Goal: Use online tool/utility: Utilize a website feature to perform a specific function

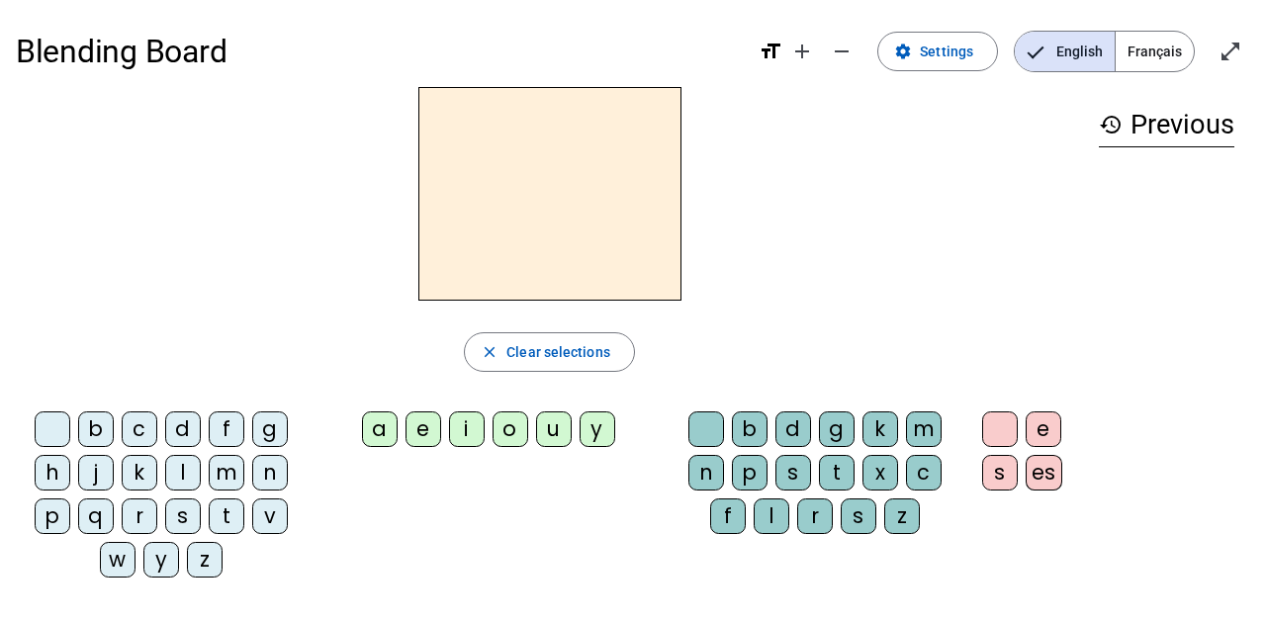
click at [175, 516] on div "s" at bounding box center [183, 516] width 36 height 36
click at [458, 436] on div "i" at bounding box center [467, 429] width 36 height 36
click at [776, 514] on div "l" at bounding box center [772, 516] width 36 height 36
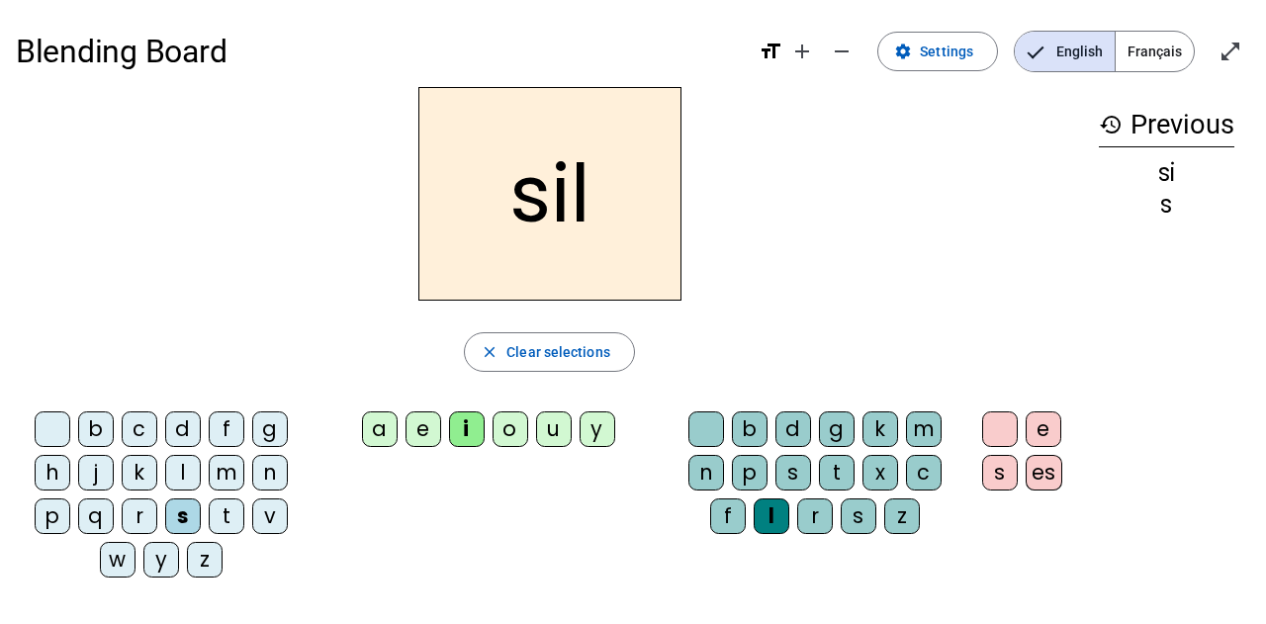
click at [504, 435] on div "o" at bounding box center [510, 429] width 36 height 36
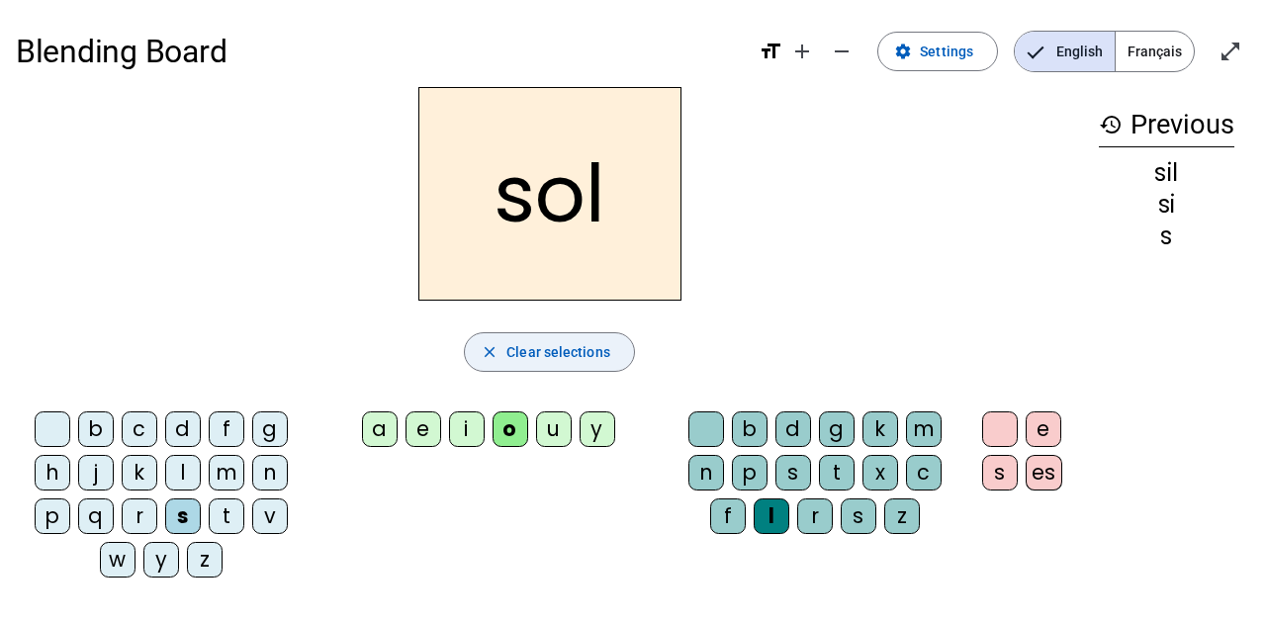
click at [534, 359] on span "Clear selections" at bounding box center [558, 352] width 104 height 24
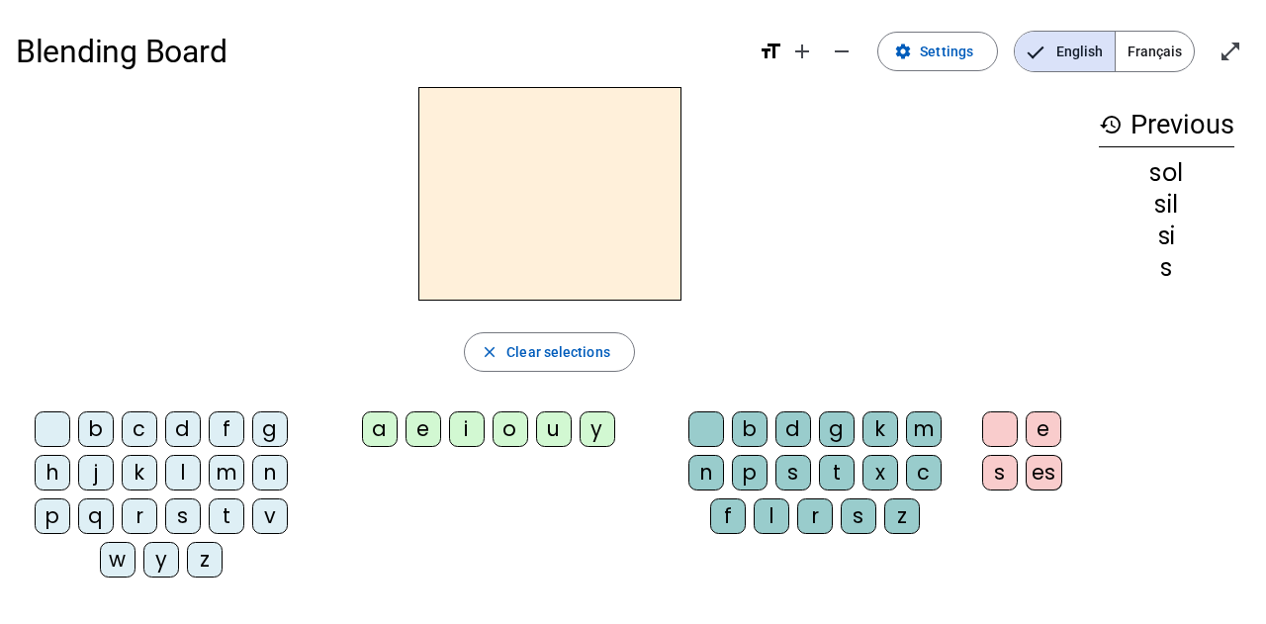
click at [177, 521] on div "s" at bounding box center [183, 516] width 36 height 36
click at [469, 429] on div "i" at bounding box center [467, 429] width 36 height 36
click at [774, 520] on div "l" at bounding box center [772, 516] width 36 height 36
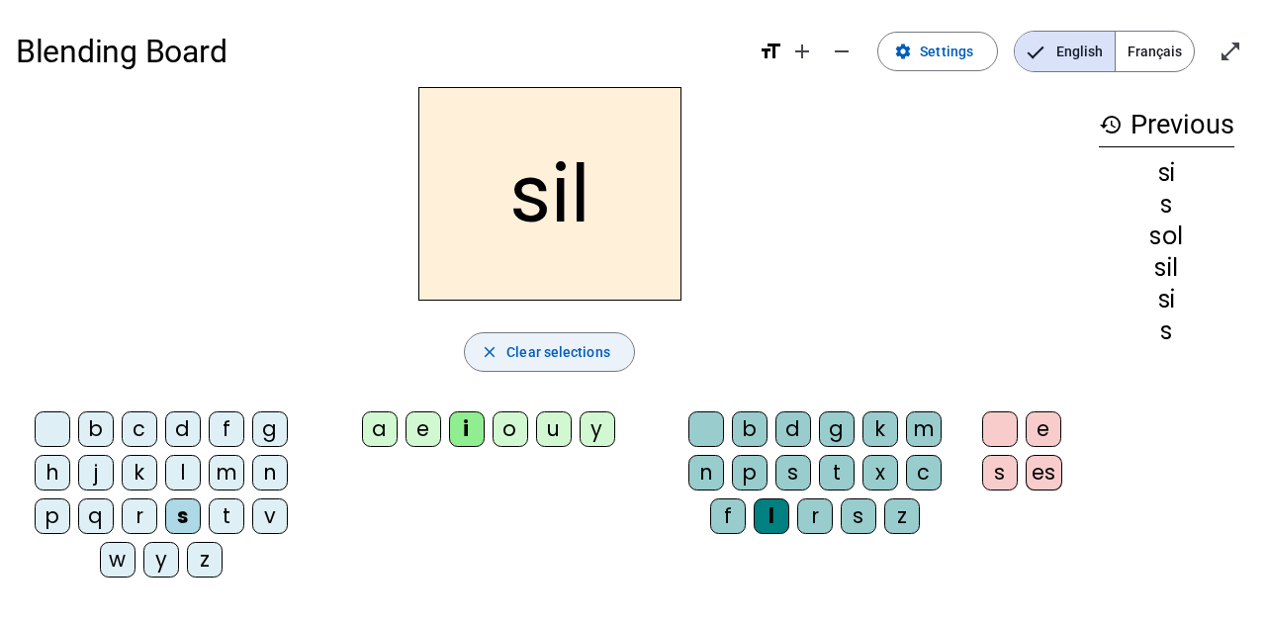
click at [569, 361] on span "Clear selections" at bounding box center [558, 352] width 104 height 24
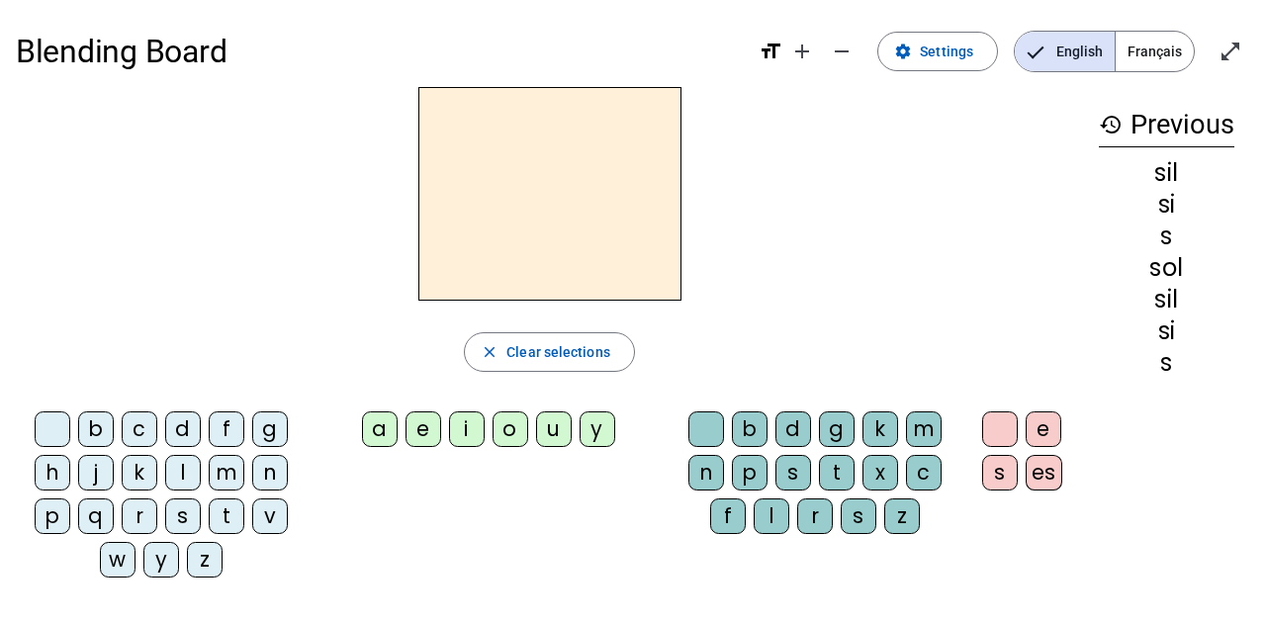
click at [182, 521] on div "s" at bounding box center [183, 516] width 36 height 36
click at [483, 429] on div "i" at bounding box center [467, 429] width 36 height 36
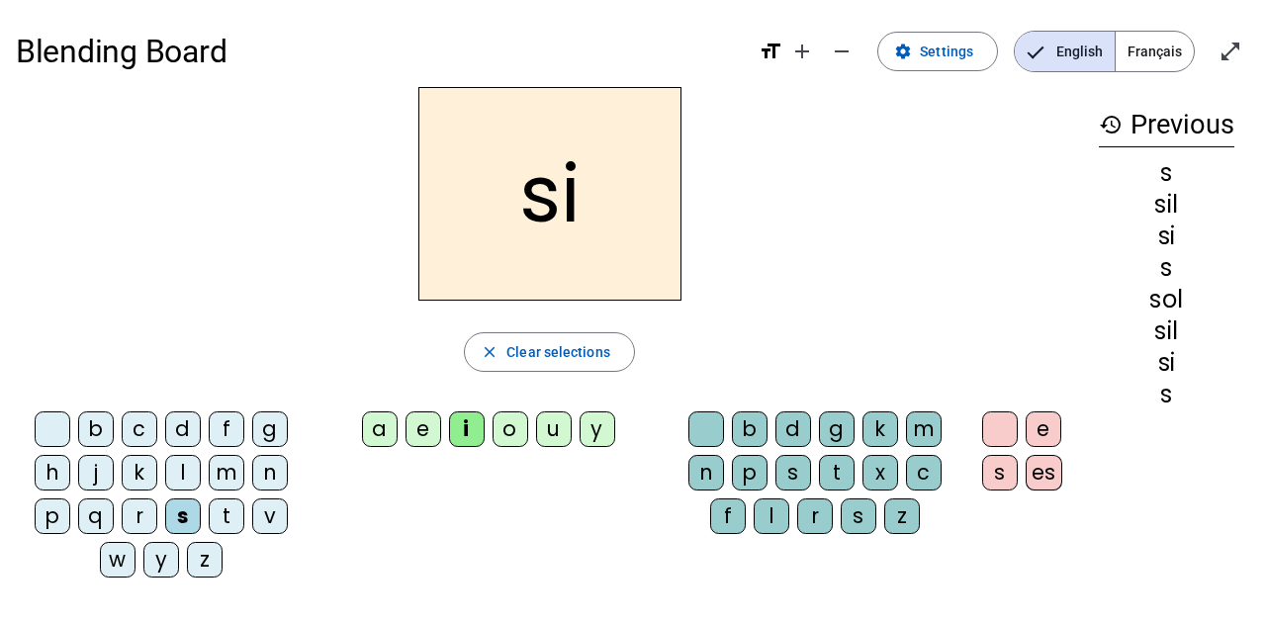
click at [384, 425] on div "a" at bounding box center [380, 429] width 36 height 36
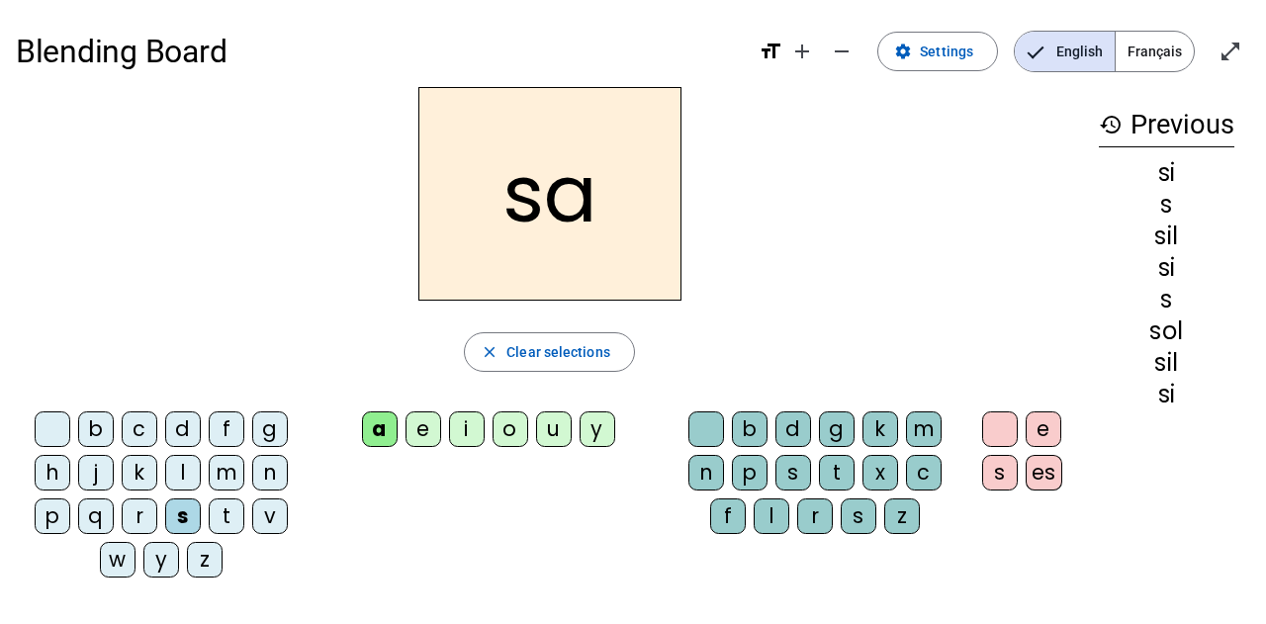
click at [557, 428] on div "u" at bounding box center [554, 429] width 36 height 36
click at [227, 516] on div "t" at bounding box center [227, 516] width 36 height 36
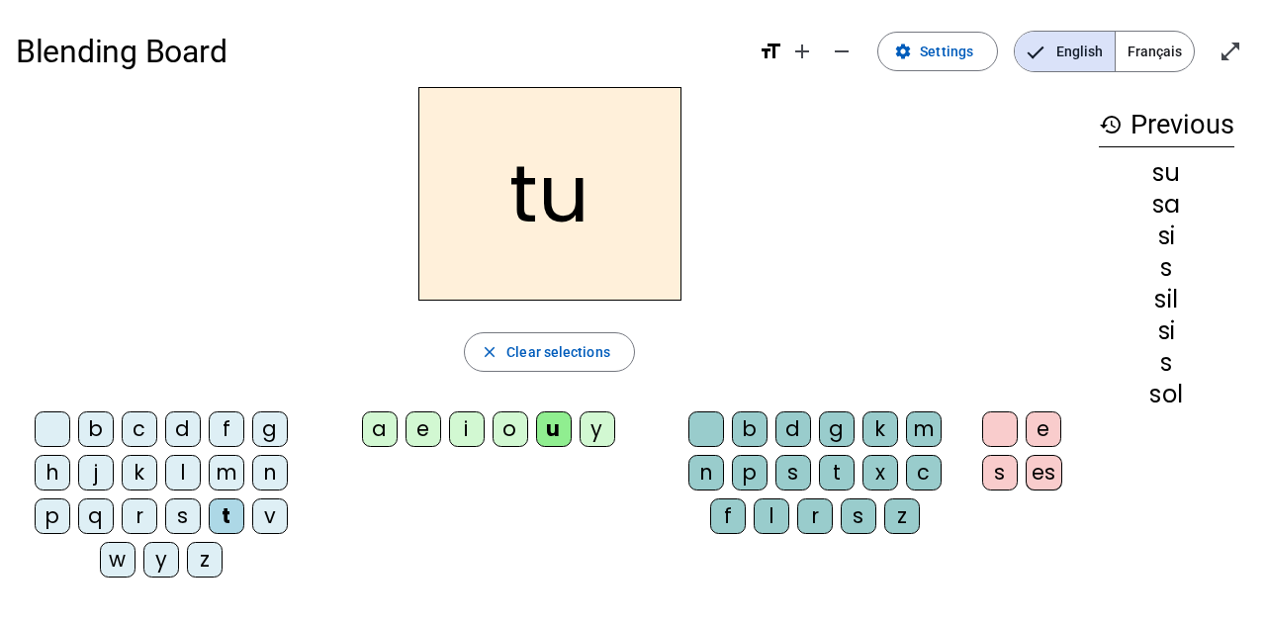
click at [183, 431] on div "d" at bounding box center [183, 429] width 36 height 36
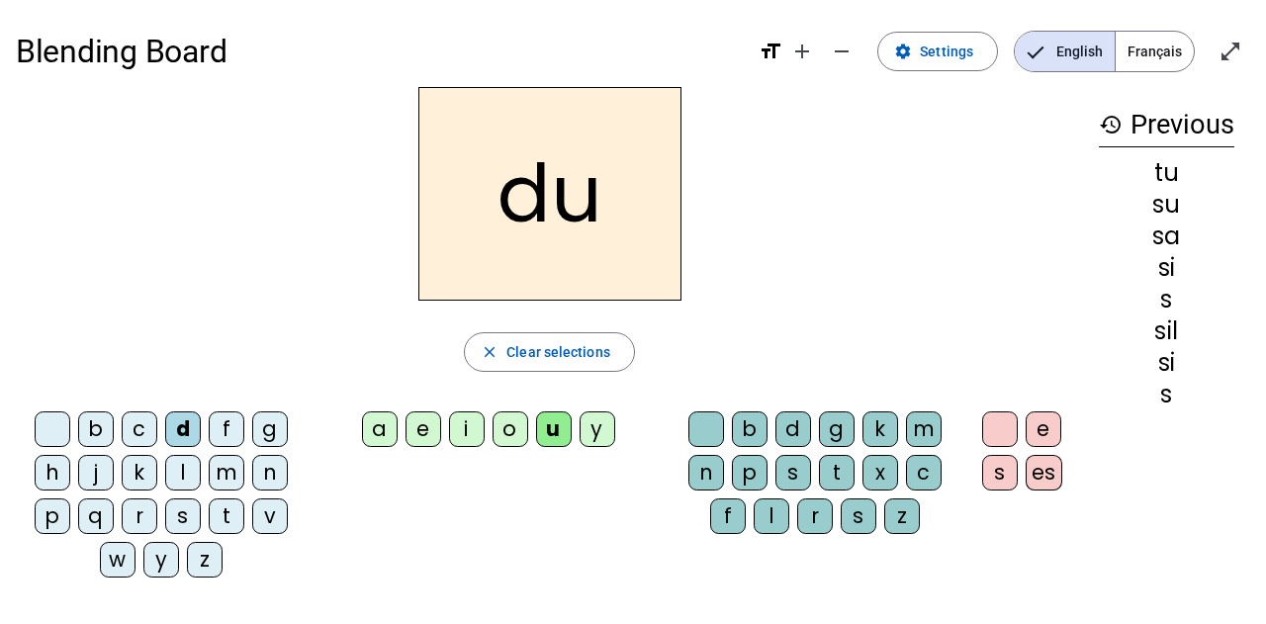
click at [431, 420] on div "e" at bounding box center [423, 429] width 36 height 36
click at [227, 474] on div "m" at bounding box center [227, 473] width 36 height 36
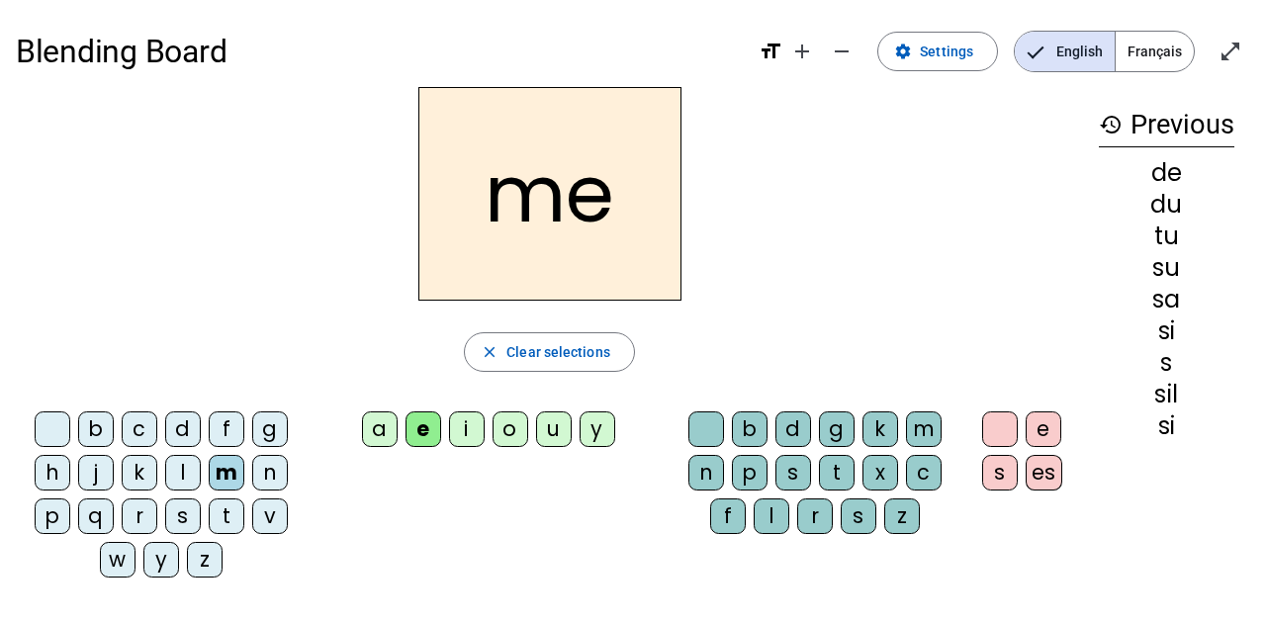
click at [228, 506] on div "t" at bounding box center [227, 516] width 36 height 36
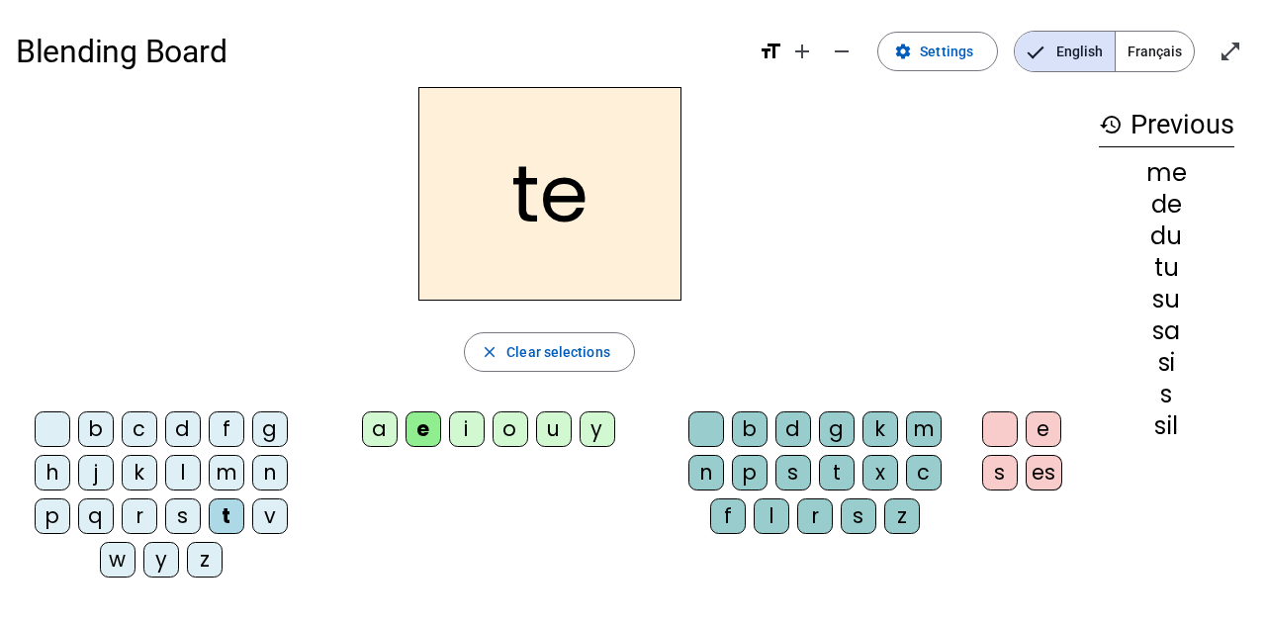
click at [99, 468] on div "j" at bounding box center [96, 473] width 36 height 36
